Goal: Find specific page/section: Find specific page/section

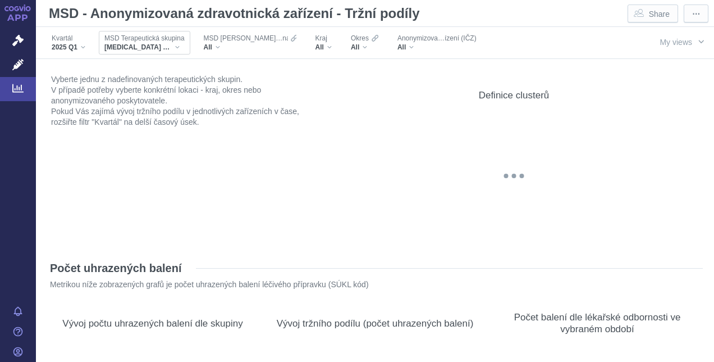
click at [122, 47] on span "[MEDICAL_DATA] C53" at bounding box center [137, 47] width 67 height 9
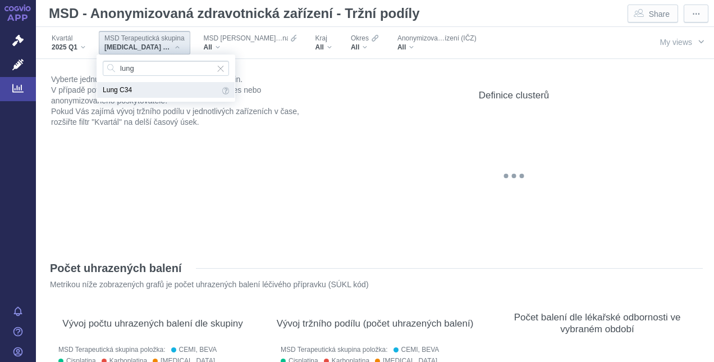
type input "lung"
click at [154, 91] on span "Lung C34" at bounding box center [161, 90] width 117 height 12
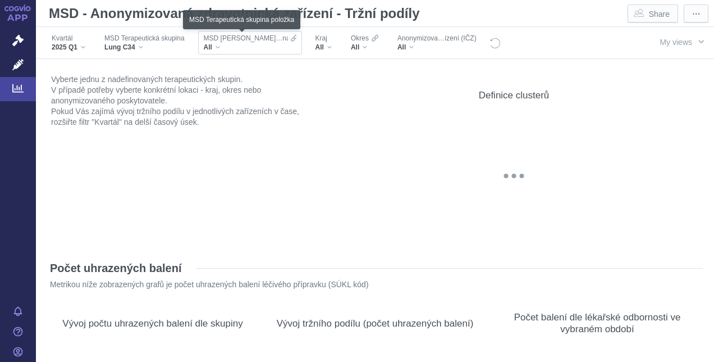
click at [219, 40] on span "MSD [PERSON_NAME]…na položka" at bounding box center [260, 38] width 112 height 9
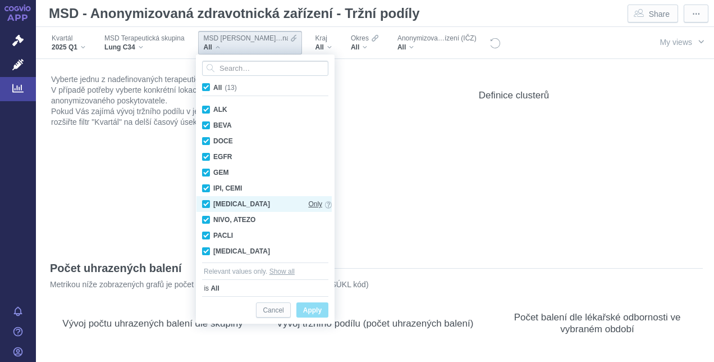
click at [316, 203] on span "Only" at bounding box center [315, 204] width 14 height 12
checkbox input "false"
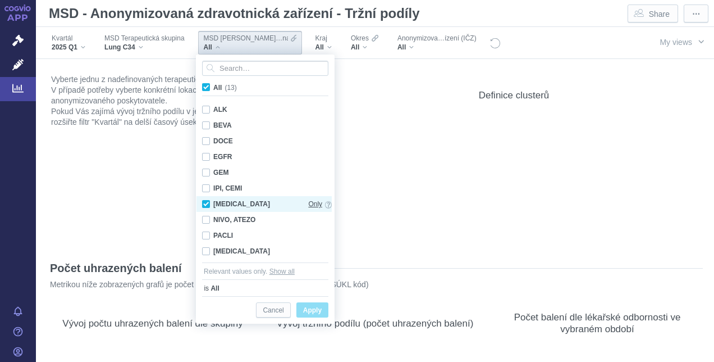
checkbox input "false"
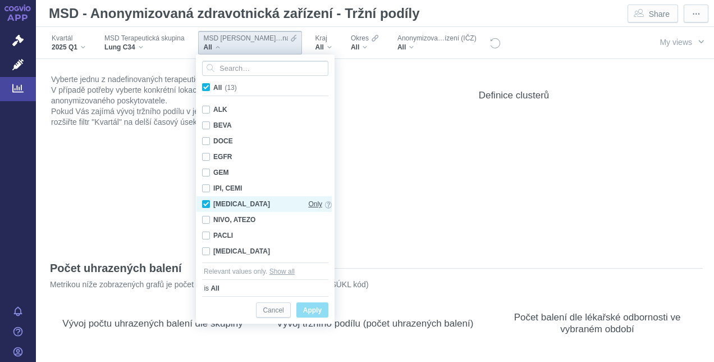
checkbox input "false"
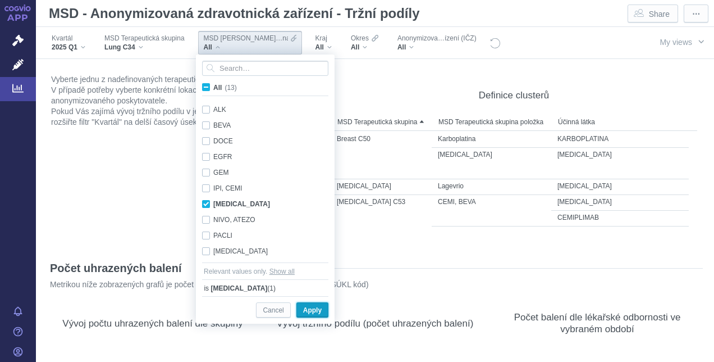
click at [317, 307] on span "Apply" at bounding box center [312, 310] width 19 height 14
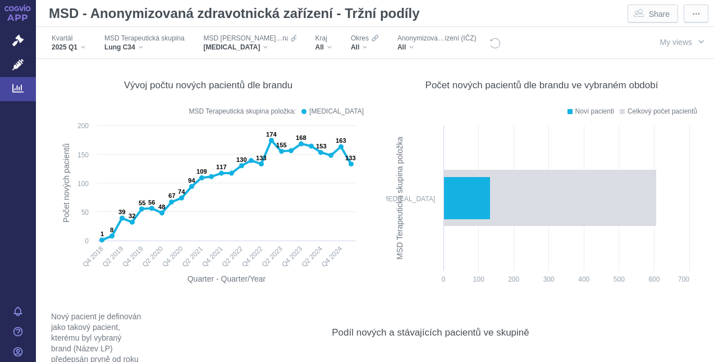
scroll to position [5223, 0]
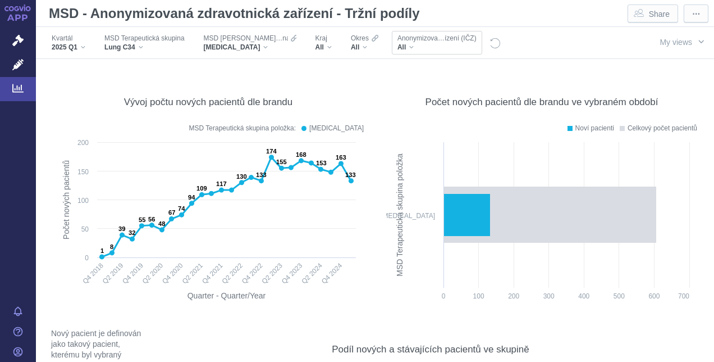
click at [398, 48] on span "All" at bounding box center [402, 47] width 8 height 9
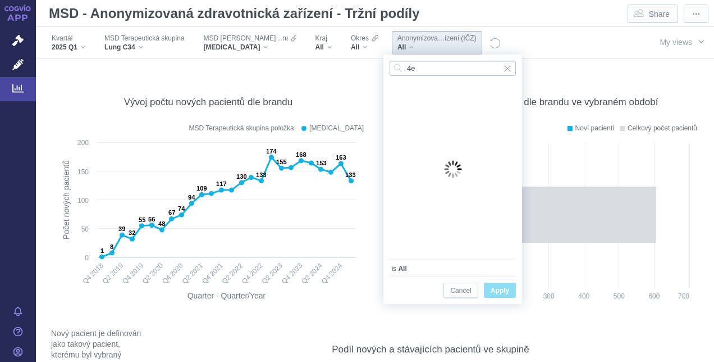
type input "4"
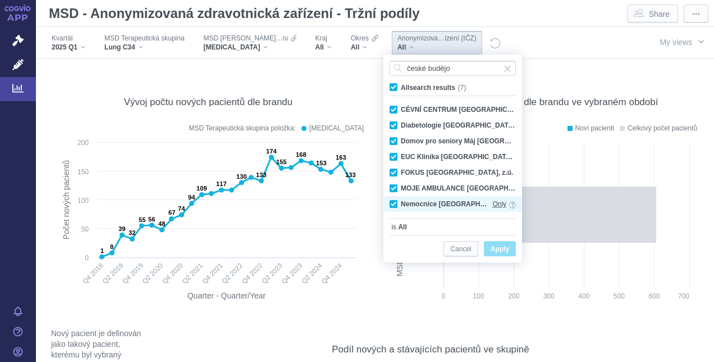
type input "české budějo"
click at [499, 203] on span "Only" at bounding box center [499, 204] width 14 height 12
checkbox input "false"
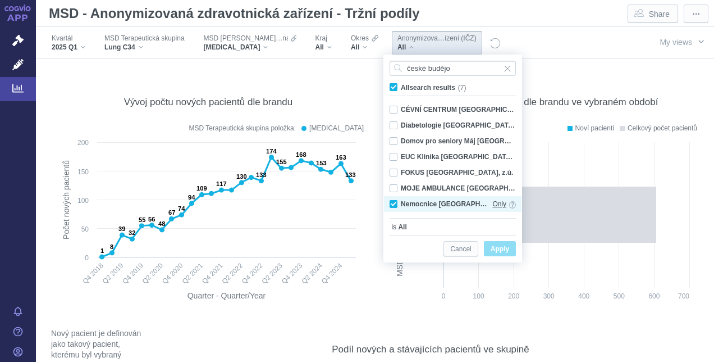
checkbox input "false"
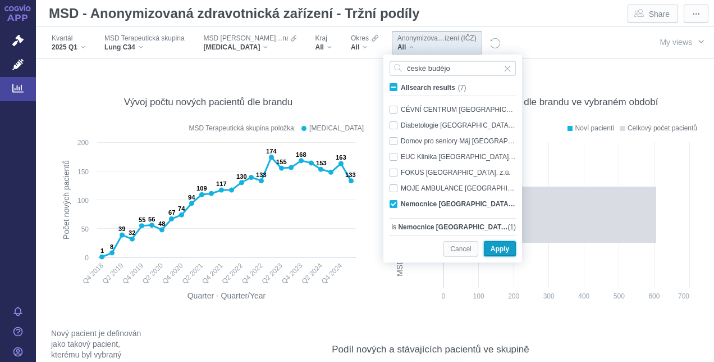
click at [512, 249] on button "Apply" at bounding box center [500, 248] width 32 height 15
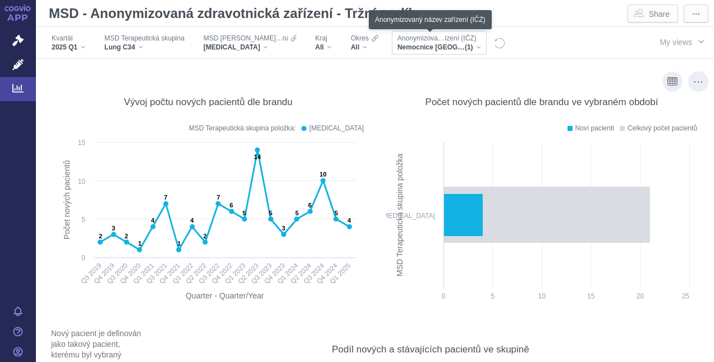
click at [413, 40] on span "Anonymizova…ízení (IČZ)" at bounding box center [437, 38] width 79 height 9
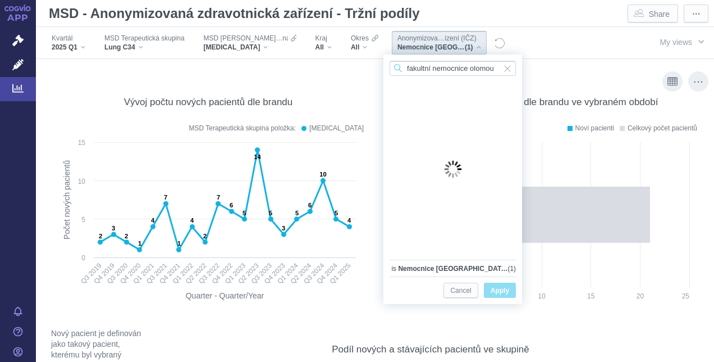
scroll to position [0, 0]
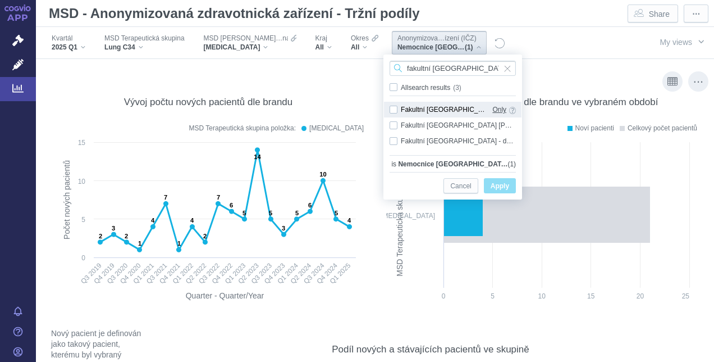
type input "fakultní [GEOGRAPHIC_DATA]"
click at [503, 110] on span "Only" at bounding box center [499, 109] width 14 height 12
checkbox input "true"
click at [504, 190] on span "Apply" at bounding box center [500, 186] width 19 height 14
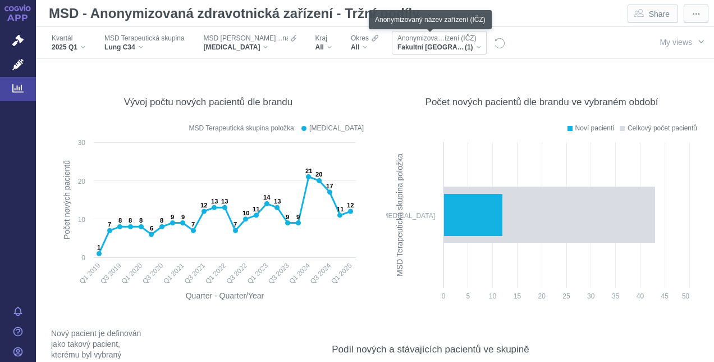
click at [449, 42] on span "Anonymizova…ízení (IČZ)" at bounding box center [437, 38] width 79 height 9
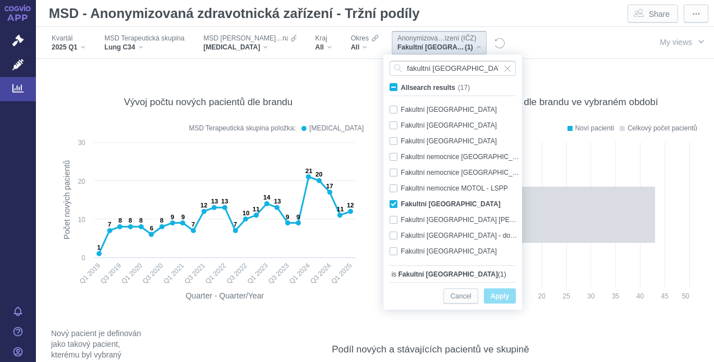
scroll to position [24, 0]
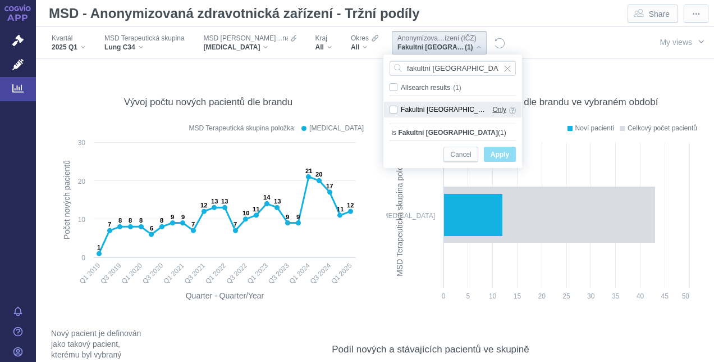
type input "fakultní [GEOGRAPHIC_DATA]"
click at [495, 108] on span "Only" at bounding box center [499, 109] width 14 height 12
checkbox input "true"
click at [505, 150] on span "Apply" at bounding box center [500, 155] width 19 height 14
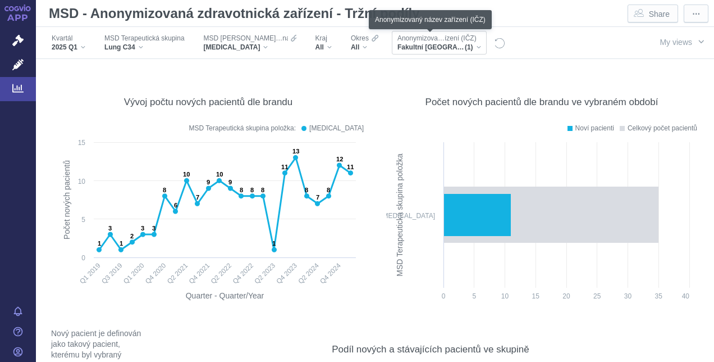
click at [436, 39] on span "Anonymizova…ízení (IČZ)" at bounding box center [437, 38] width 79 height 9
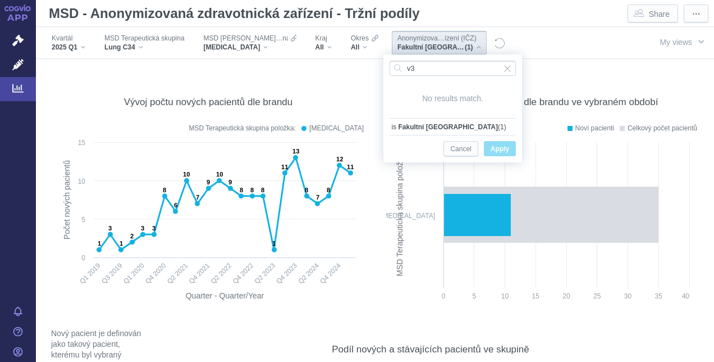
type input "v"
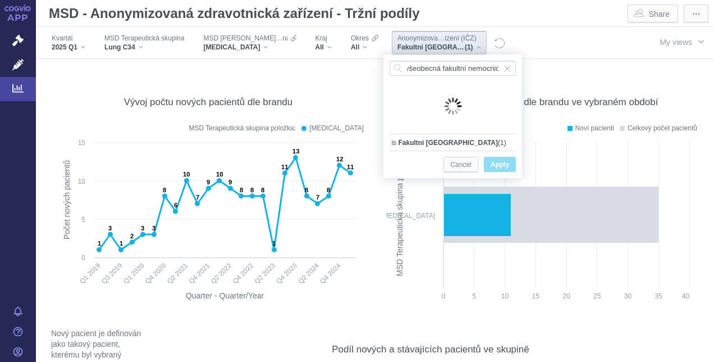
scroll to position [0, 6]
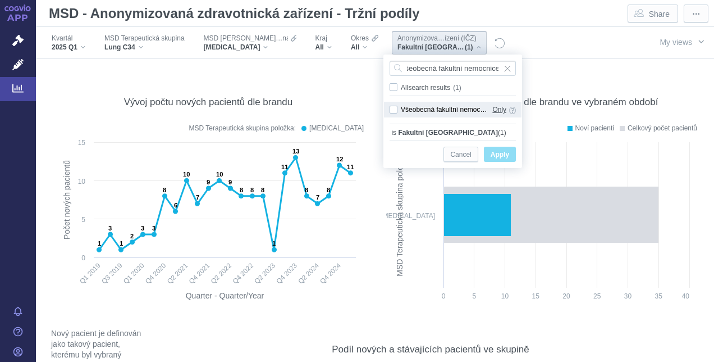
type input "všeobecná fakultní nemocnice"
click at [500, 110] on span "Only" at bounding box center [499, 109] width 14 height 12
checkbox input "true"
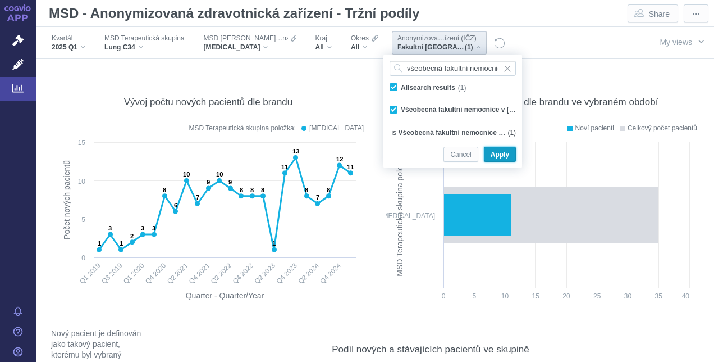
click at [502, 148] on span "Apply" at bounding box center [500, 155] width 19 height 14
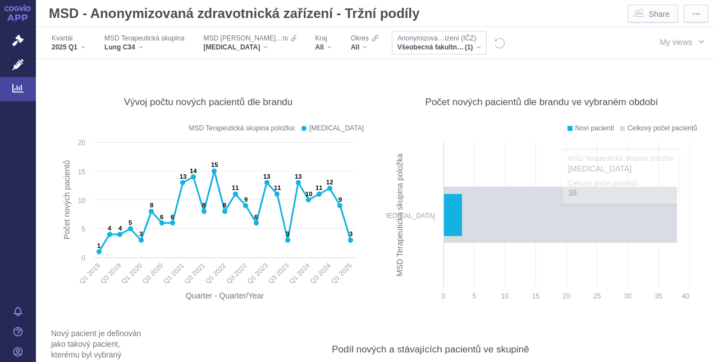
click at [450, 46] on span "Všeobecná fakultní nemocnice v [GEOGRAPHIC_DATA]" at bounding box center [431, 47] width 67 height 9
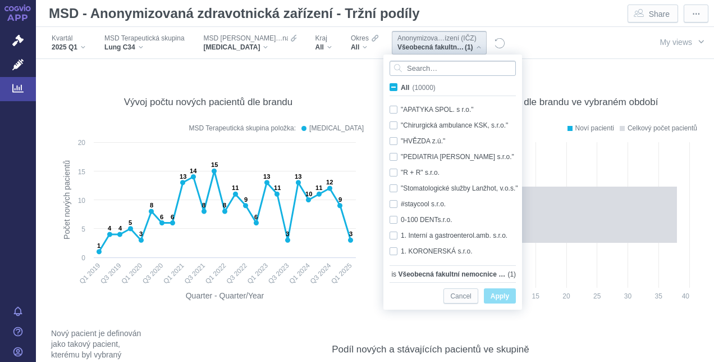
type input "d"
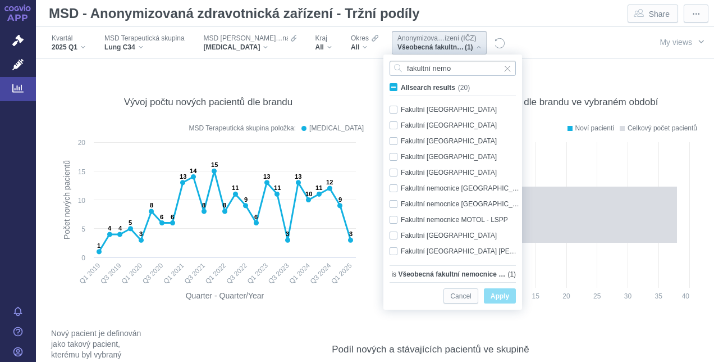
scroll to position [157, 0]
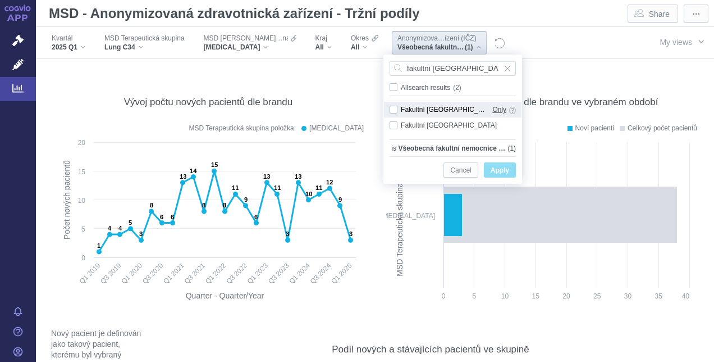
type input "fakultní [GEOGRAPHIC_DATA]"
click at [502, 108] on span "Only" at bounding box center [499, 109] width 14 height 12
checkbox input "true"
click at [506, 167] on span "Apply" at bounding box center [500, 170] width 19 height 14
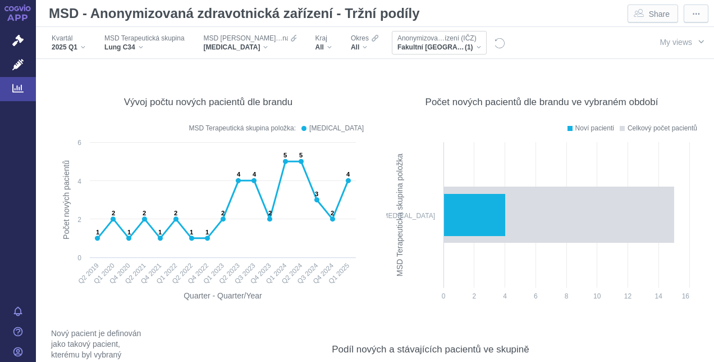
click at [456, 45] on span "Fakultní [GEOGRAPHIC_DATA]" at bounding box center [431, 47] width 67 height 9
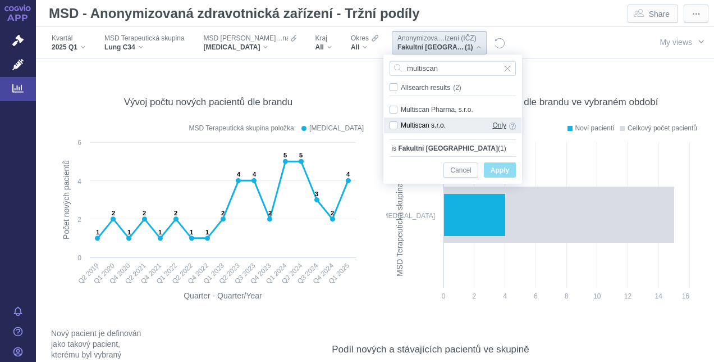
type input "multiscan"
click at [496, 124] on span "Only" at bounding box center [499, 125] width 14 height 12
checkbox input "true"
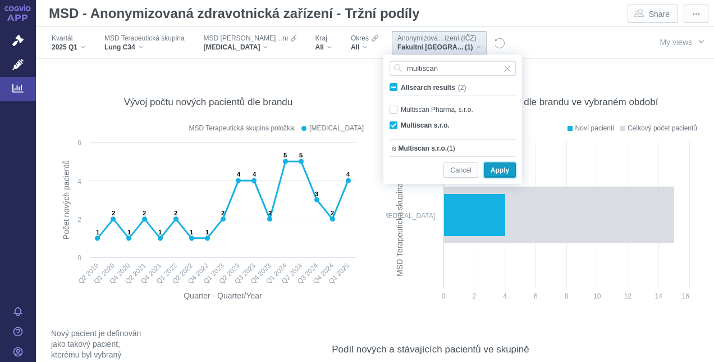
click at [503, 169] on span "Apply" at bounding box center [500, 170] width 19 height 14
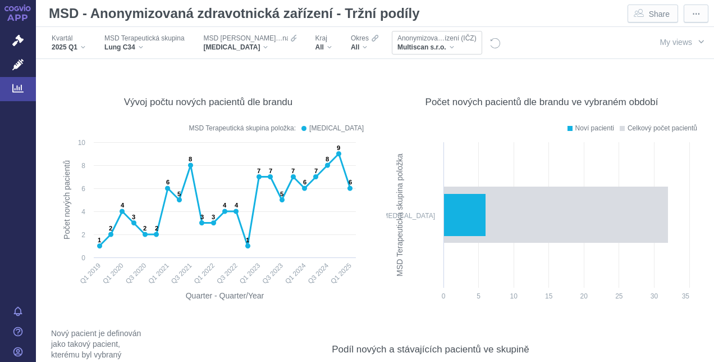
click at [428, 46] on span "Multiscan s.r.o." at bounding box center [422, 47] width 49 height 9
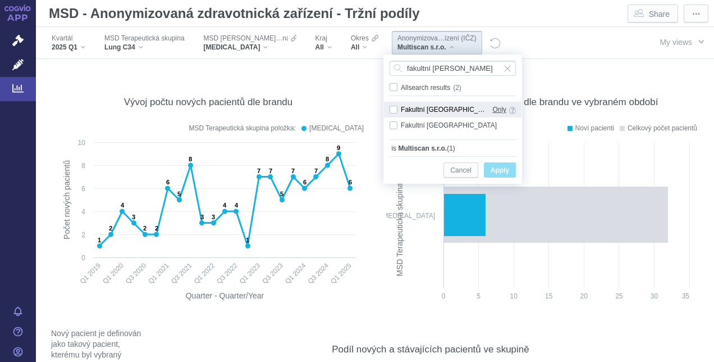
type input "fakultní [PERSON_NAME]"
click at [501, 109] on span "Only" at bounding box center [499, 109] width 14 height 12
checkbox input "true"
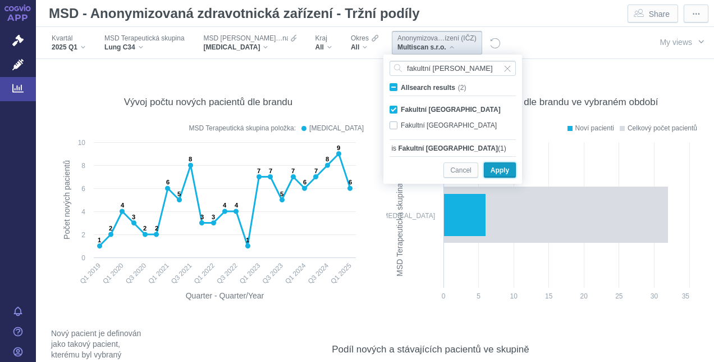
click at [501, 172] on span "Apply" at bounding box center [500, 170] width 19 height 14
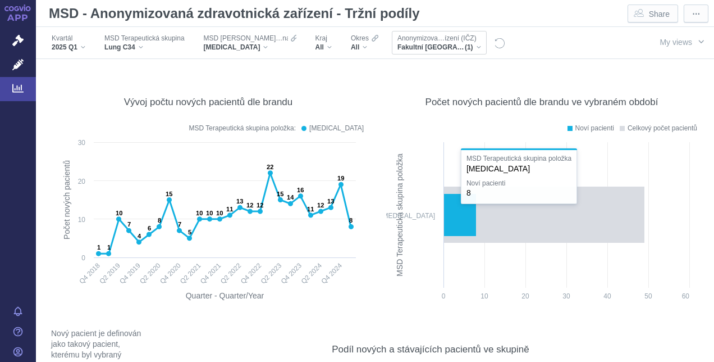
click at [457, 46] on span "Fakultní [GEOGRAPHIC_DATA]" at bounding box center [431, 47] width 67 height 9
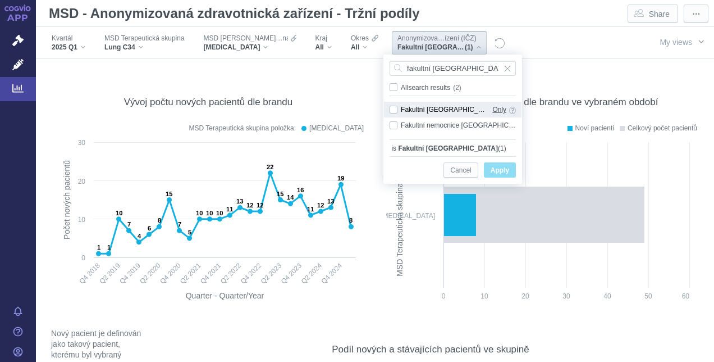
type input "fakultní [GEOGRAPHIC_DATA]"
click at [504, 109] on span "Only" at bounding box center [499, 109] width 14 height 12
checkbox input "true"
click at [507, 167] on span "Apply" at bounding box center [500, 170] width 19 height 14
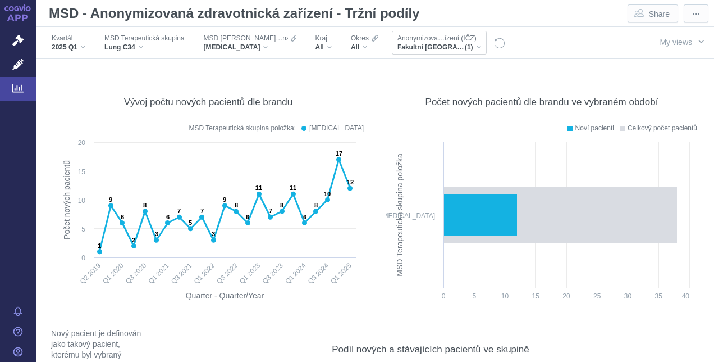
click at [438, 43] on span "Fakultní [GEOGRAPHIC_DATA]" at bounding box center [431, 47] width 67 height 9
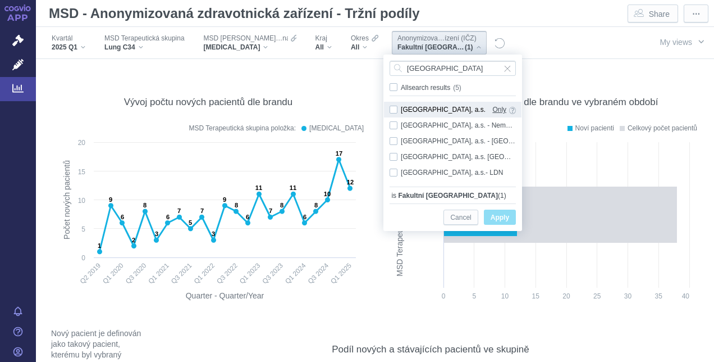
type input "[GEOGRAPHIC_DATA]"
click at [498, 108] on span "Only" at bounding box center [499, 109] width 14 height 12
checkbox input "true"
click at [507, 214] on span "Apply" at bounding box center [500, 218] width 19 height 14
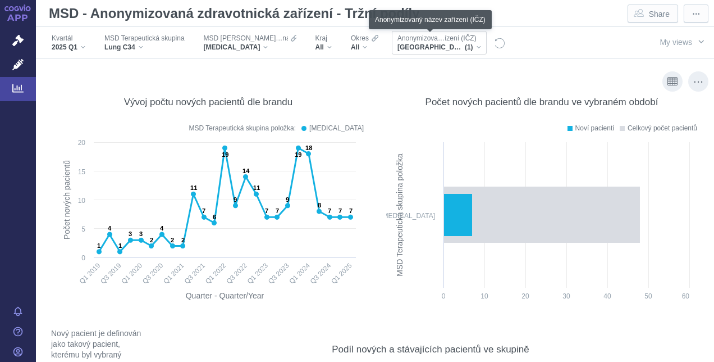
click at [450, 41] on span "Anonymizova…ízení (IČZ)" at bounding box center [437, 38] width 79 height 9
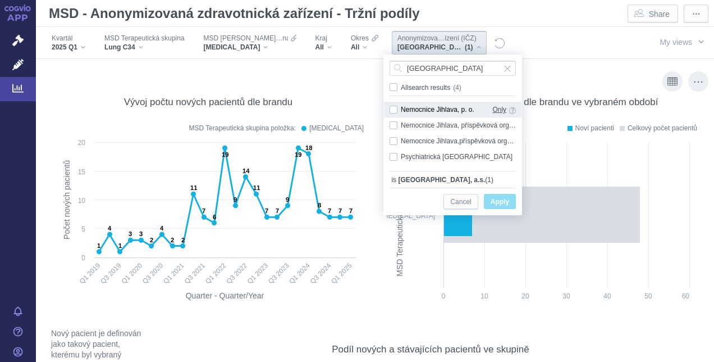
type input "[GEOGRAPHIC_DATA]"
click at [500, 109] on span "Only" at bounding box center [499, 109] width 14 height 12
checkbox input "true"
click at [501, 200] on span "Apply" at bounding box center [500, 202] width 19 height 14
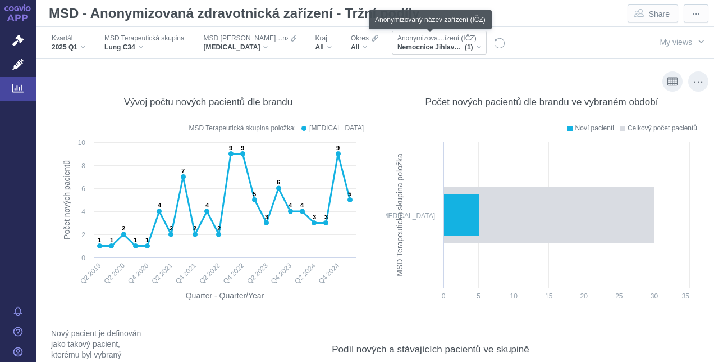
click at [465, 42] on span "Anonymizova…ízení (IČZ)" at bounding box center [437, 38] width 79 height 9
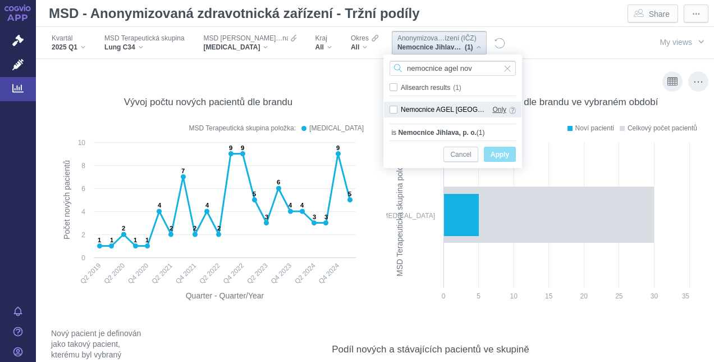
type input "nemocnice agel nov"
click at [502, 106] on span "Only" at bounding box center [499, 109] width 14 height 12
checkbox input "true"
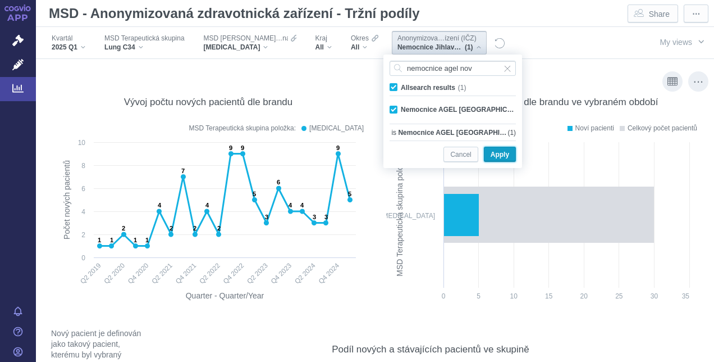
click at [498, 150] on span "Apply" at bounding box center [500, 155] width 19 height 14
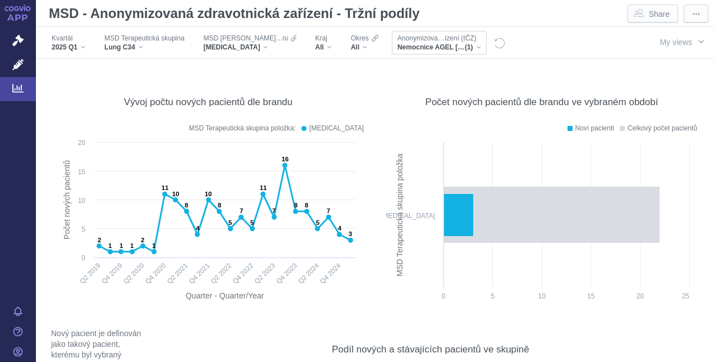
click at [436, 45] on span "Nemocnice AGEL [GEOGRAPHIC_DATA] a.s." at bounding box center [431, 47] width 67 height 9
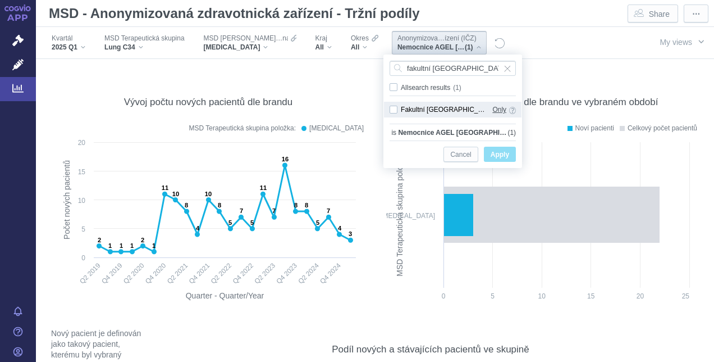
type input "fakultní [GEOGRAPHIC_DATA]"
click at [501, 108] on span "Only" at bounding box center [499, 109] width 14 height 12
checkbox input "true"
click at [511, 161] on button "Apply" at bounding box center [500, 154] width 32 height 15
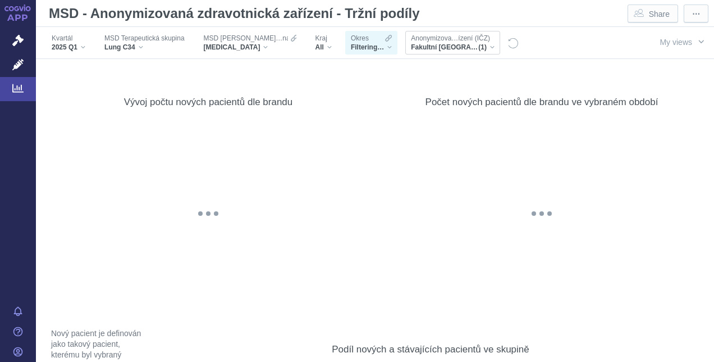
click at [478, 47] on span "(1)" at bounding box center [482, 47] width 8 height 9
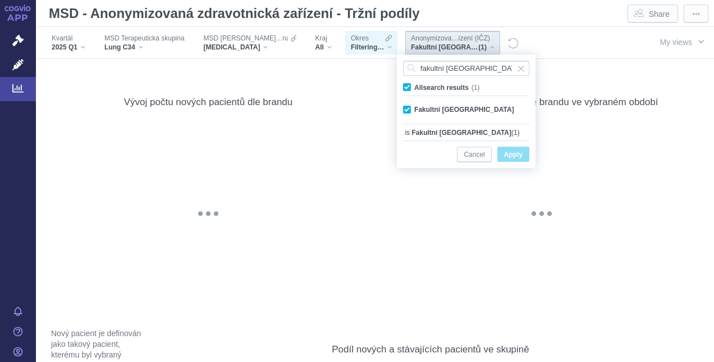
click at [478, 47] on span "(1)" at bounding box center [482, 47] width 8 height 9
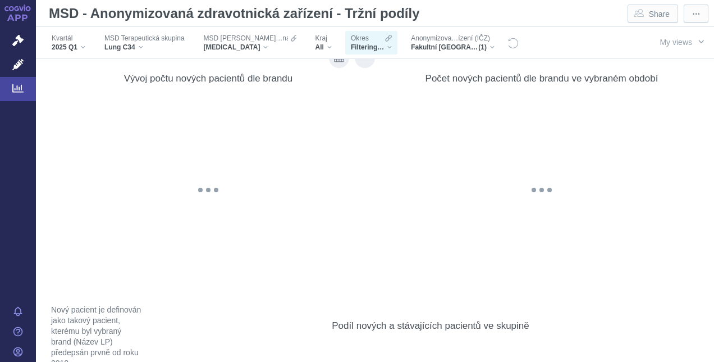
scroll to position [5239, 0]
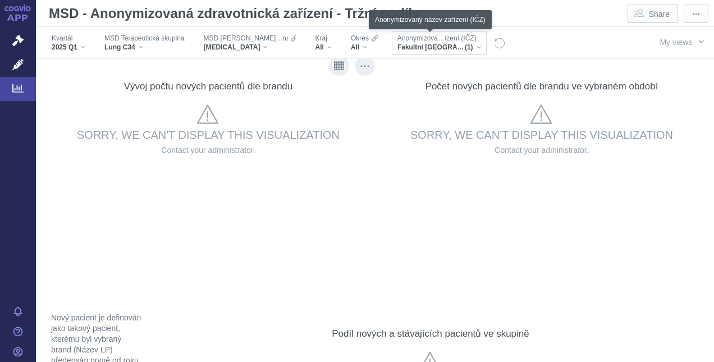
click at [406, 40] on span "Anonymizova…ízení (IČZ)" at bounding box center [437, 38] width 79 height 9
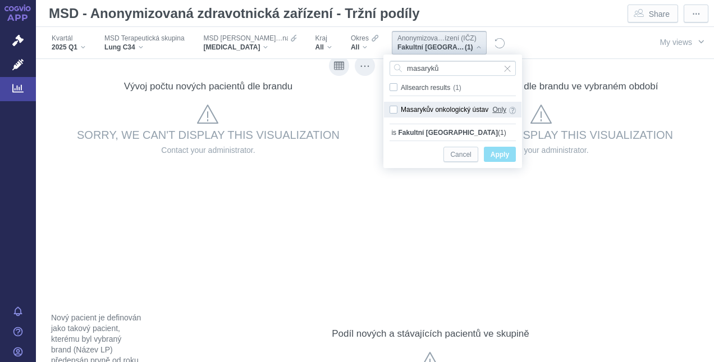
type input "masaryků"
click at [498, 106] on span "Only" at bounding box center [499, 109] width 14 height 12
checkbox input "true"
click at [502, 155] on span "Apply" at bounding box center [500, 155] width 19 height 14
